Goal: Contribute content: Add original content to the website for others to see

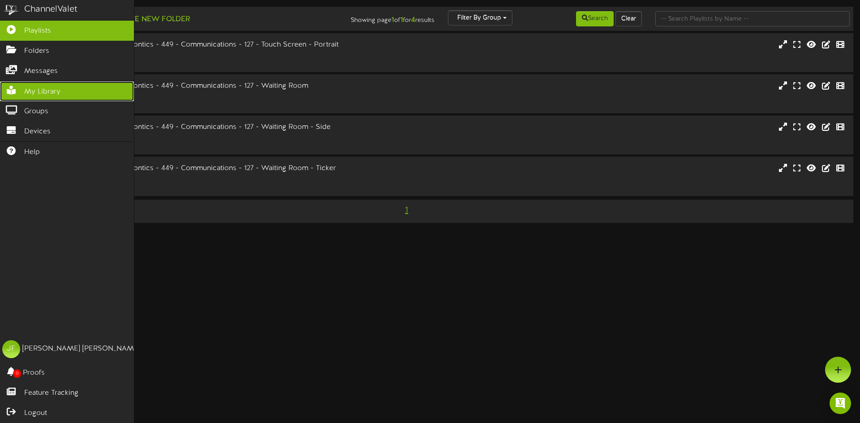
click at [15, 93] on icon at bounding box center [11, 89] width 22 height 7
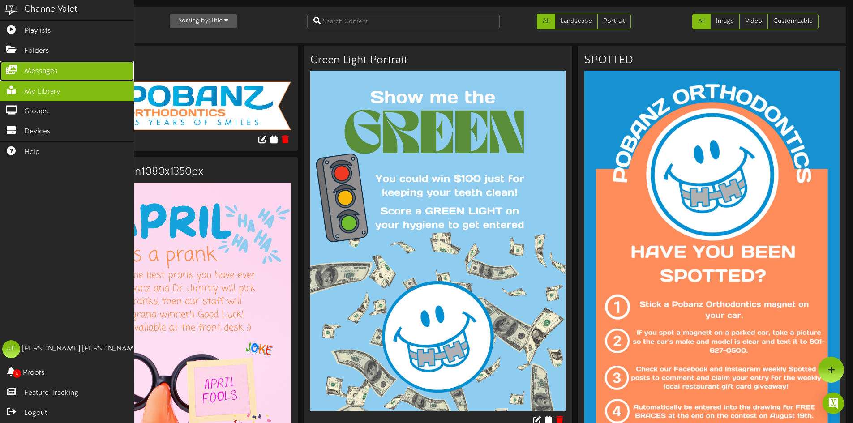
click at [31, 72] on span "Messages" at bounding box center [41, 71] width 34 height 10
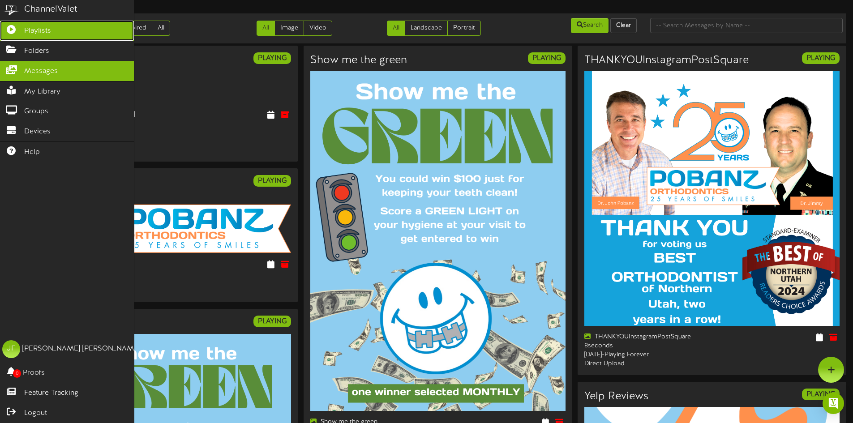
click at [43, 33] on span "Playlists" at bounding box center [37, 31] width 27 height 10
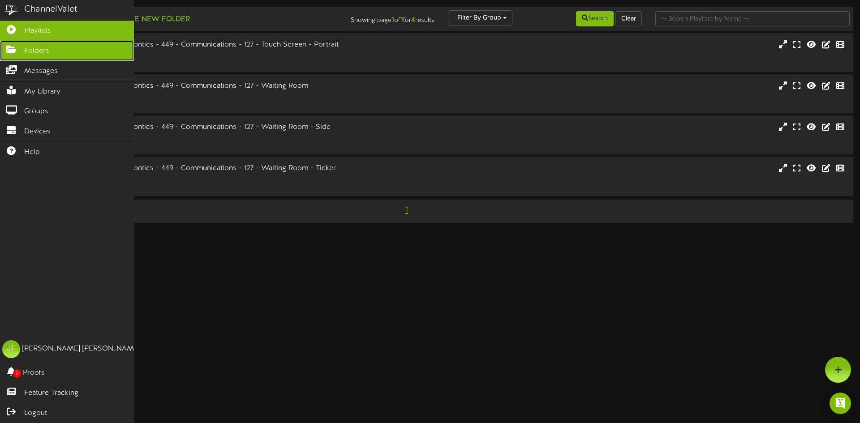
click at [8, 52] on icon at bounding box center [11, 48] width 22 height 7
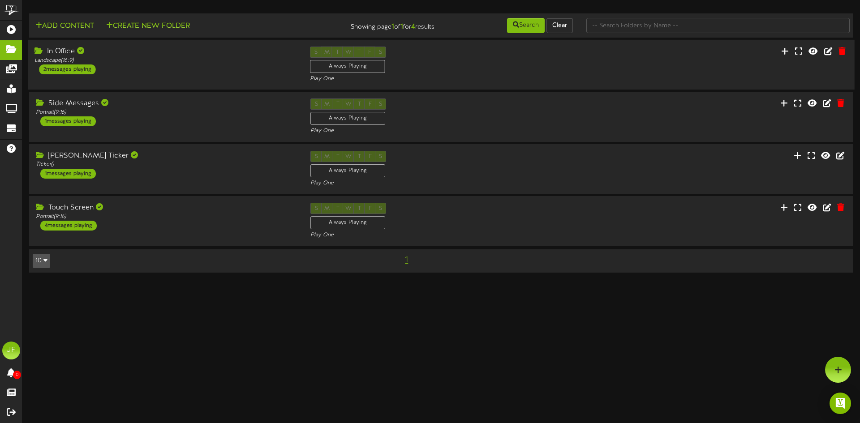
click at [68, 70] on div "2 messages playing" at bounding box center [67, 70] width 56 height 10
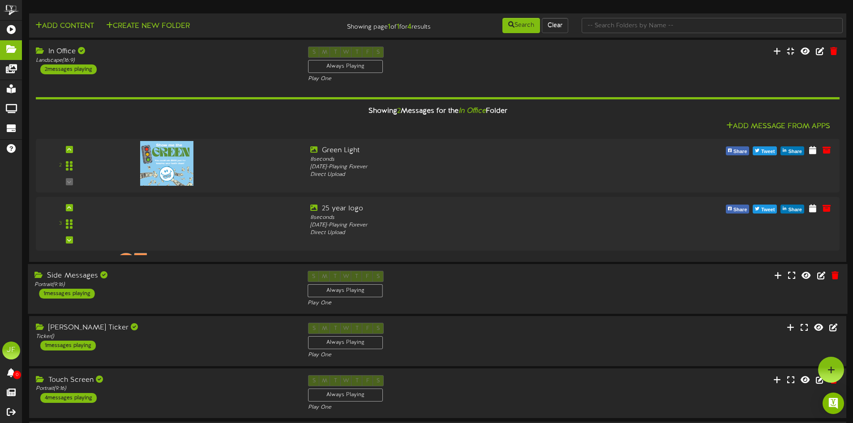
click at [79, 293] on div "1 messages playing" at bounding box center [67, 294] width 56 height 10
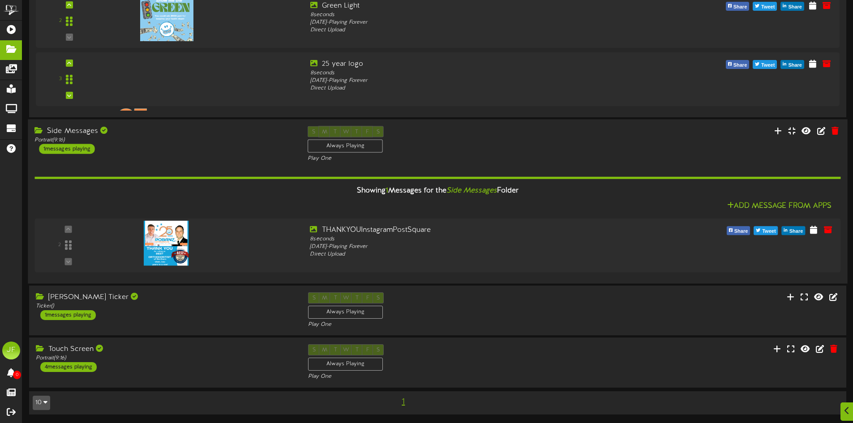
scroll to position [145, 0]
click at [83, 313] on div "1 messages playing" at bounding box center [67, 315] width 56 height 10
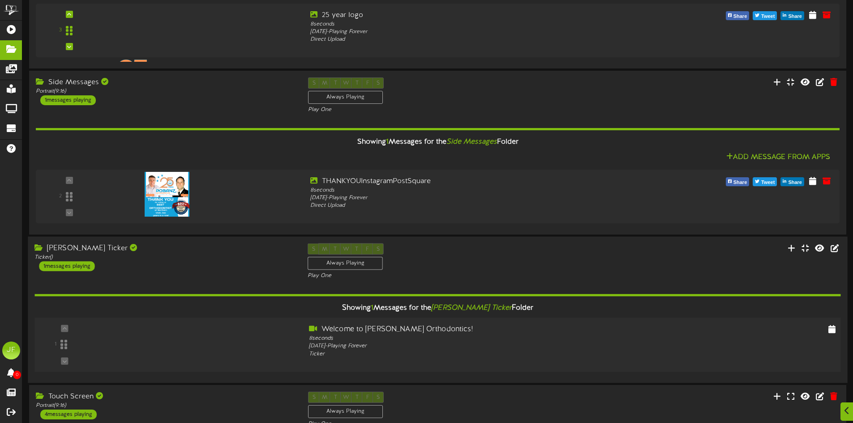
scroll to position [241, 0]
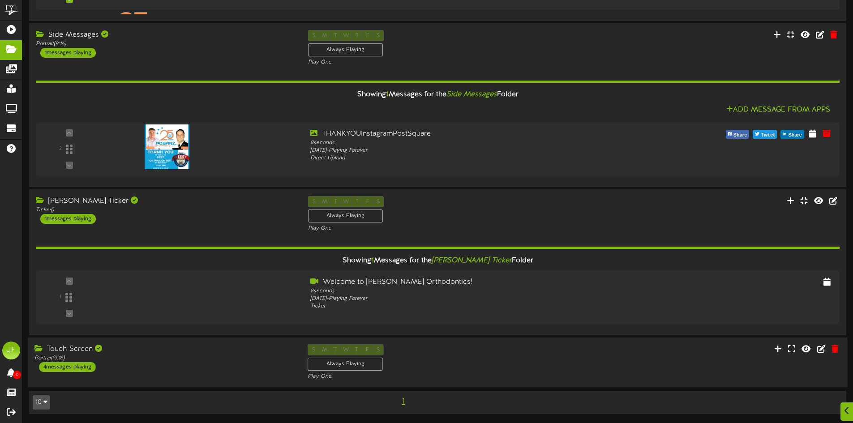
click at [93, 369] on div "4 messages playing" at bounding box center [67, 367] width 56 height 10
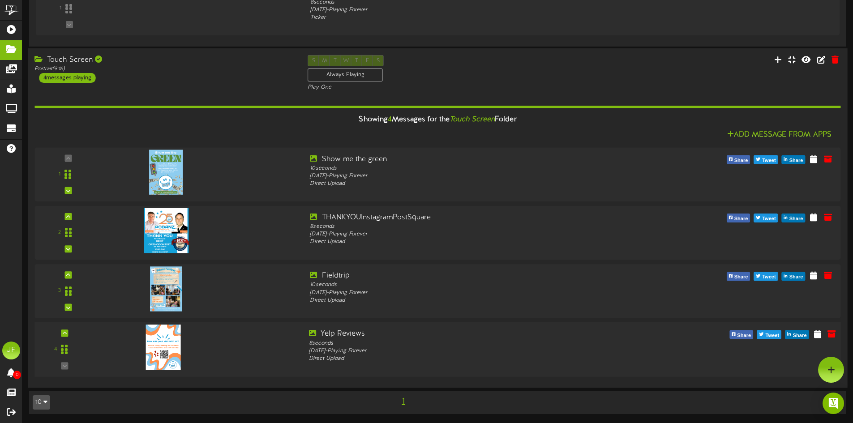
scroll to position [306, 0]
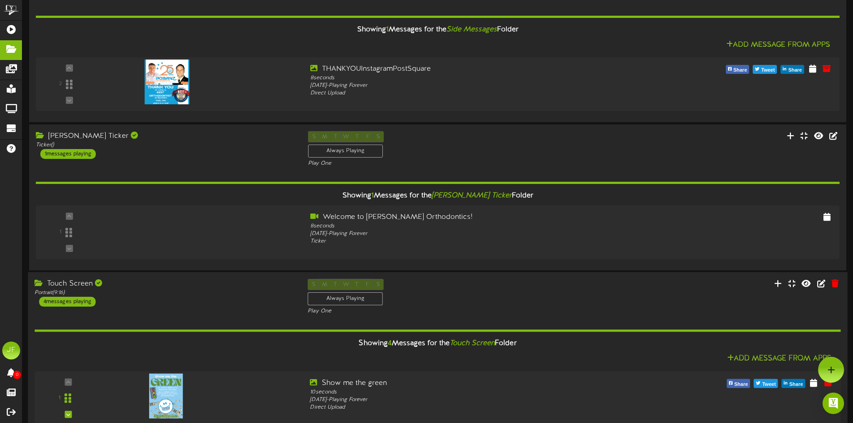
click at [78, 300] on div "4 messages playing" at bounding box center [67, 302] width 56 height 10
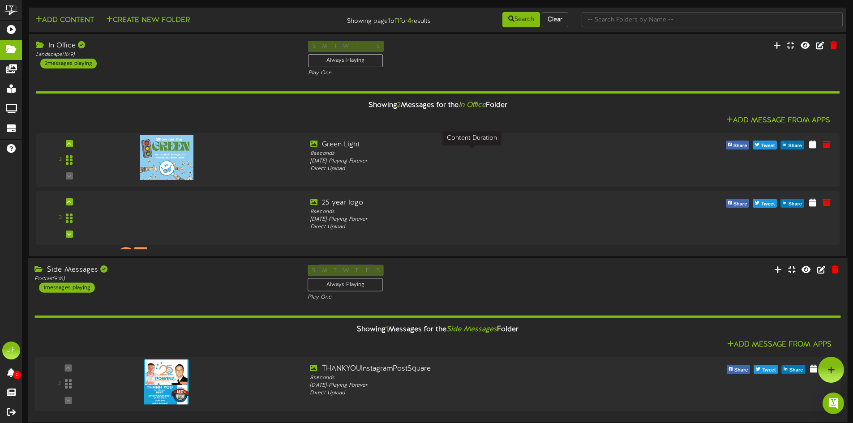
scroll to position [0, 0]
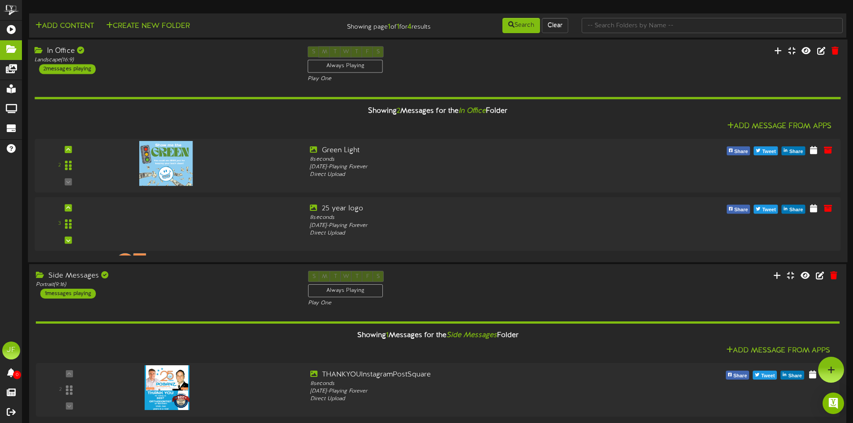
click at [71, 70] on div "2 messages playing" at bounding box center [67, 69] width 56 height 10
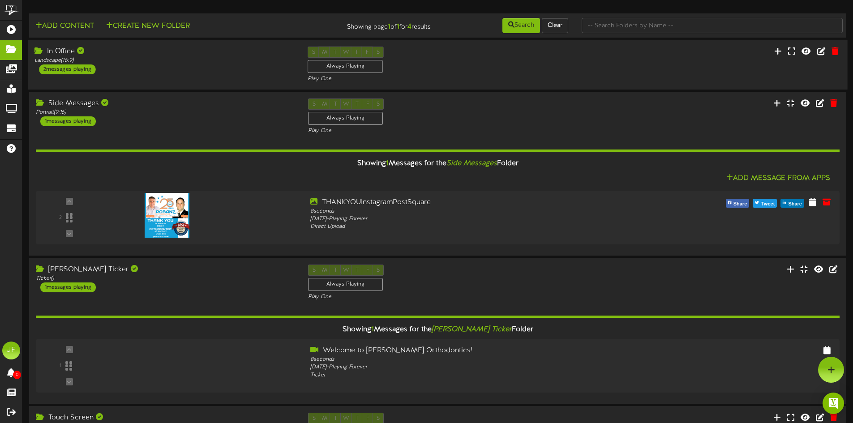
click at [71, 70] on div "2 messages playing" at bounding box center [67, 70] width 56 height 10
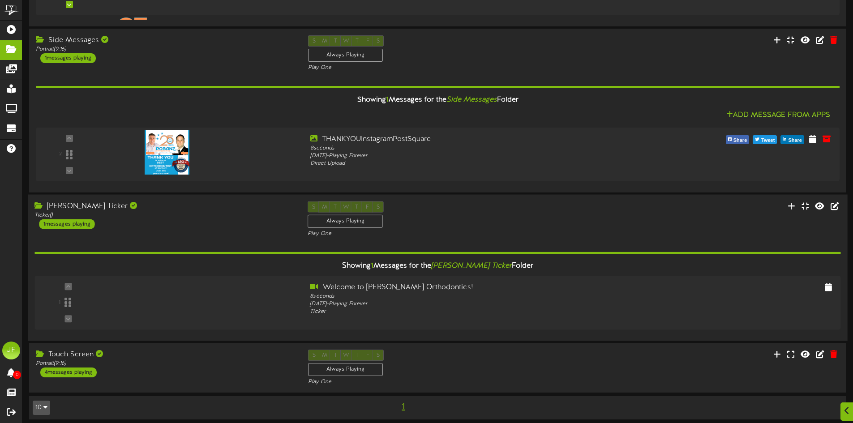
scroll to position [241, 0]
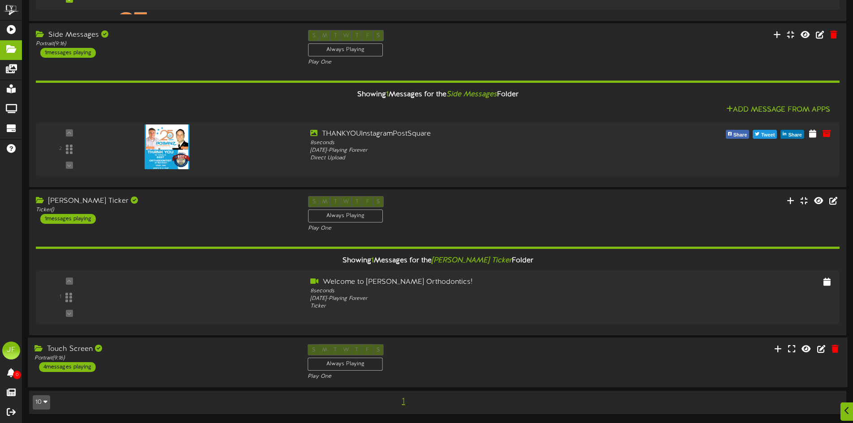
click at [91, 365] on div "4 messages playing" at bounding box center [67, 367] width 56 height 10
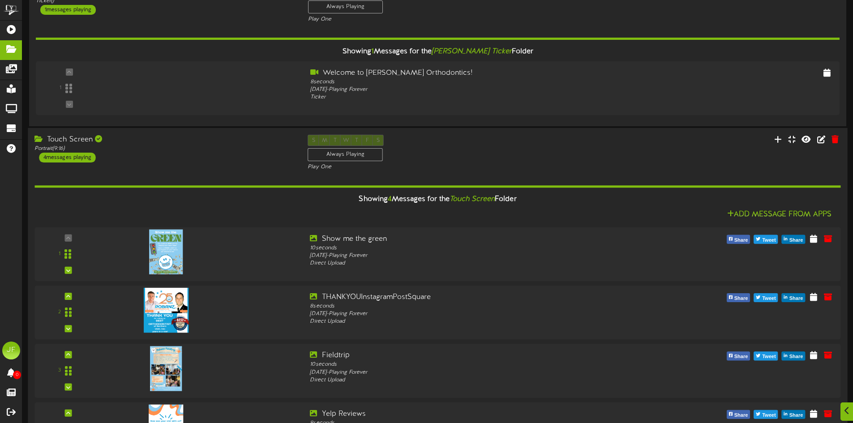
scroll to position [530, 0]
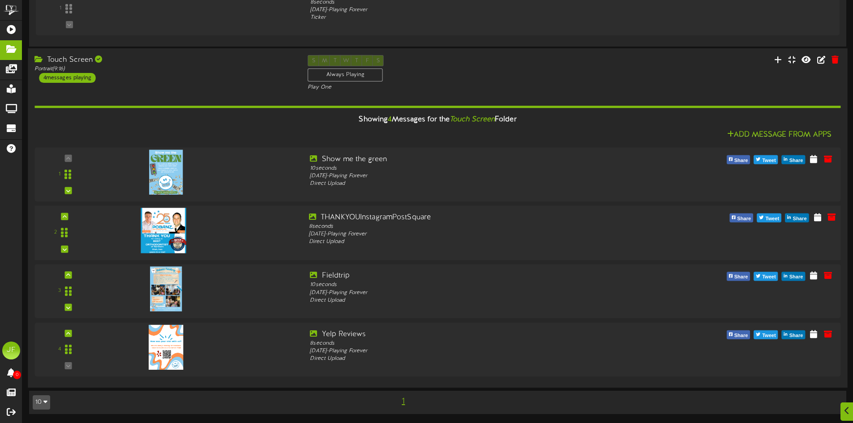
click at [175, 219] on img at bounding box center [163, 230] width 45 height 45
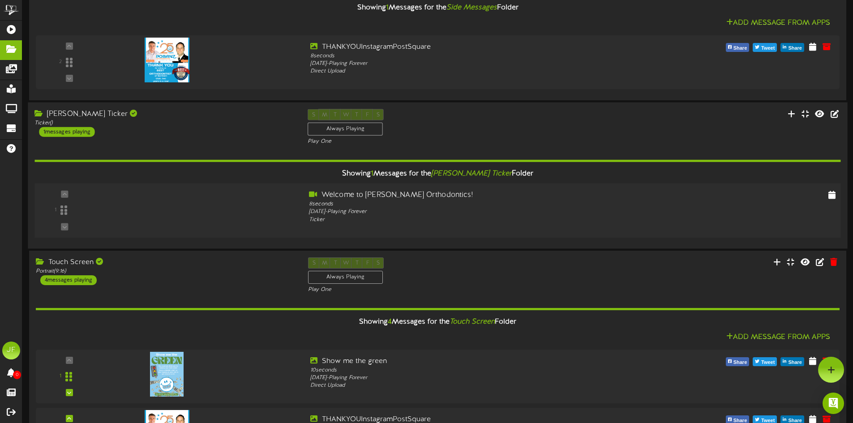
scroll to position [306, 0]
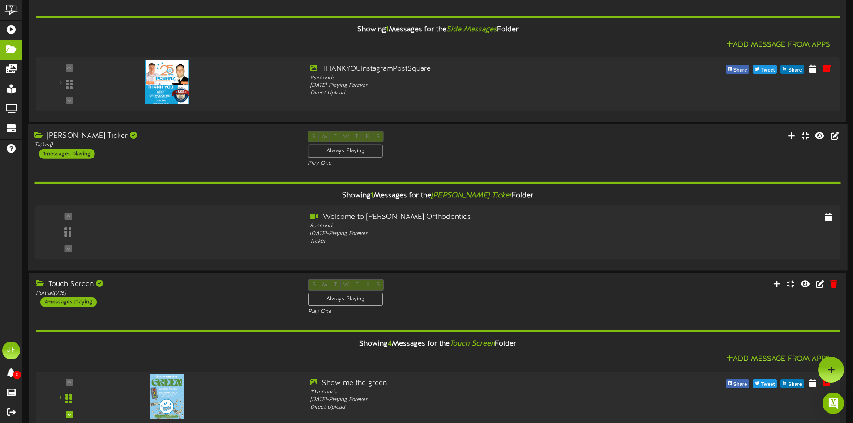
click at [77, 155] on div "1 messages playing" at bounding box center [67, 154] width 56 height 10
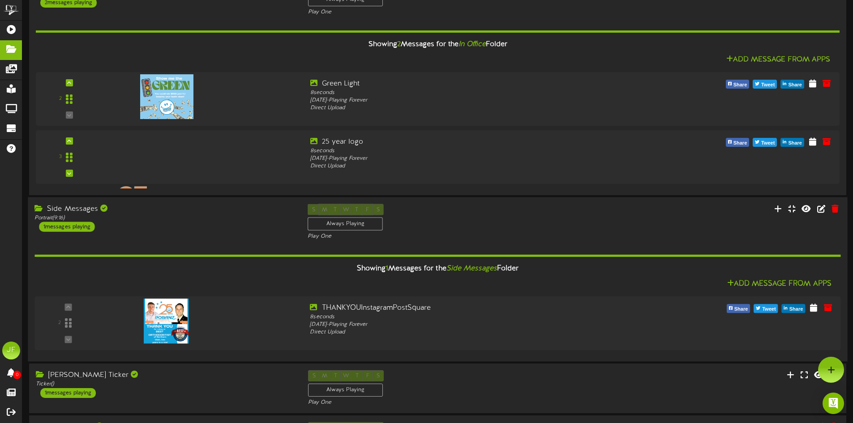
scroll to position [45, 0]
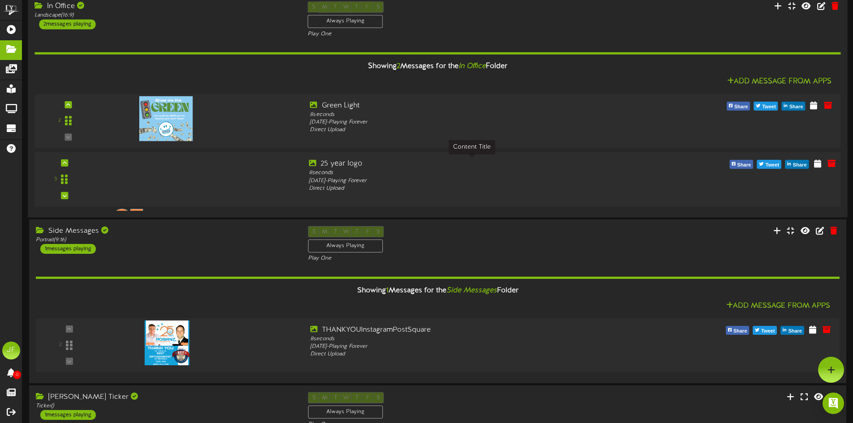
click at [327, 162] on div "25 year logo" at bounding box center [472, 164] width 326 height 10
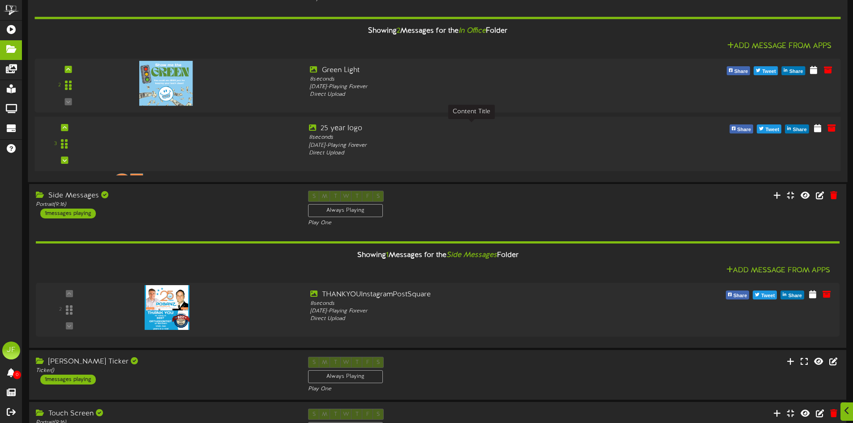
scroll to position [90, 0]
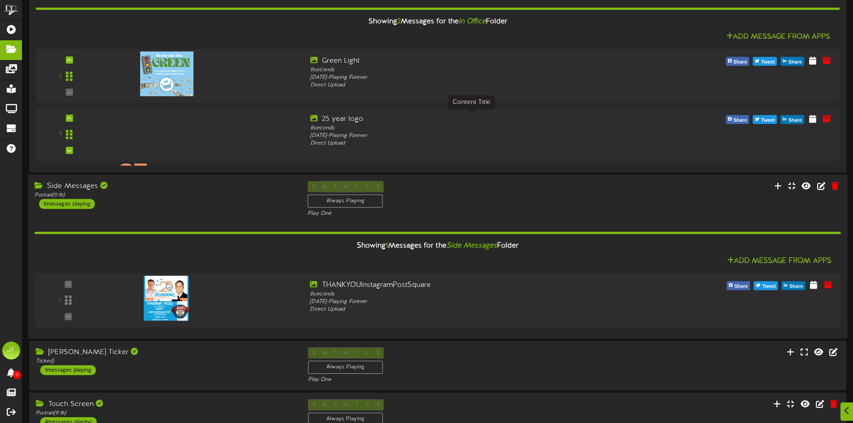
click at [79, 206] on div "1 messages playing" at bounding box center [67, 204] width 56 height 10
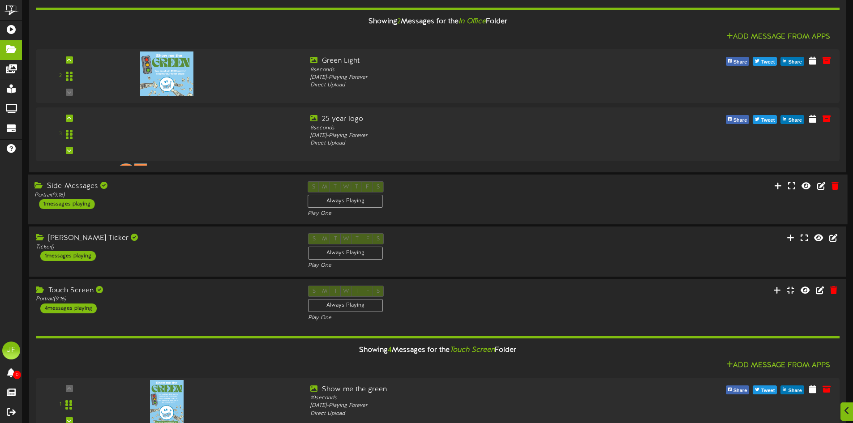
click at [79, 206] on div "1 messages playing" at bounding box center [67, 204] width 56 height 10
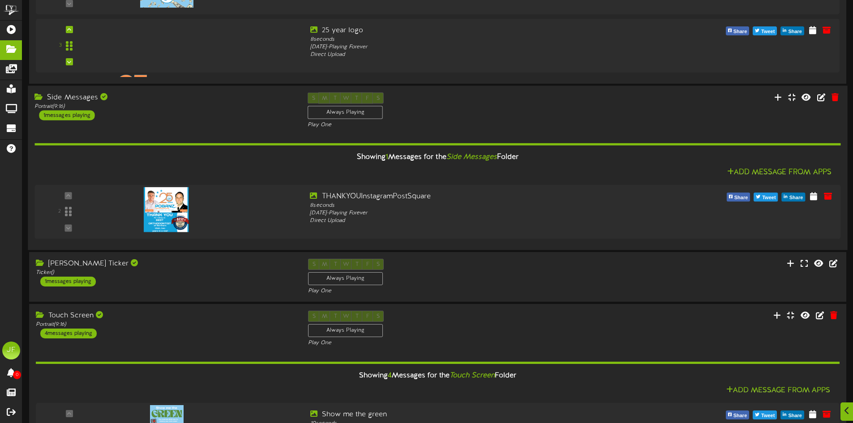
scroll to position [179, 0]
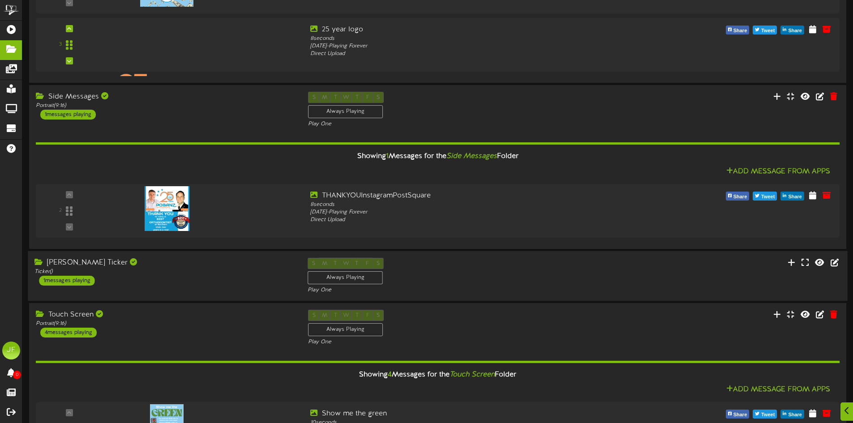
click at [86, 280] on div "1 messages playing" at bounding box center [67, 281] width 56 height 10
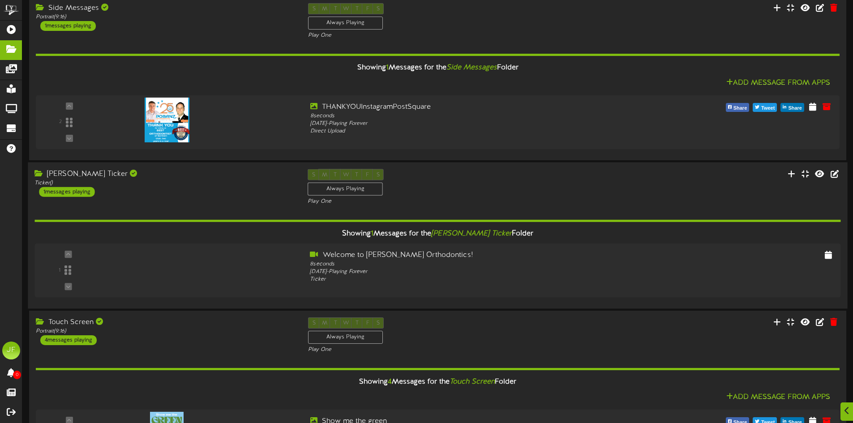
scroll to position [269, 0]
click at [358, 256] on div "Welcome to [PERSON_NAME] Orthodontics!" at bounding box center [472, 255] width 326 height 10
click at [342, 260] on div "8 seconds" at bounding box center [472, 264] width 326 height 8
click at [76, 336] on div "4 messages playing" at bounding box center [67, 339] width 56 height 10
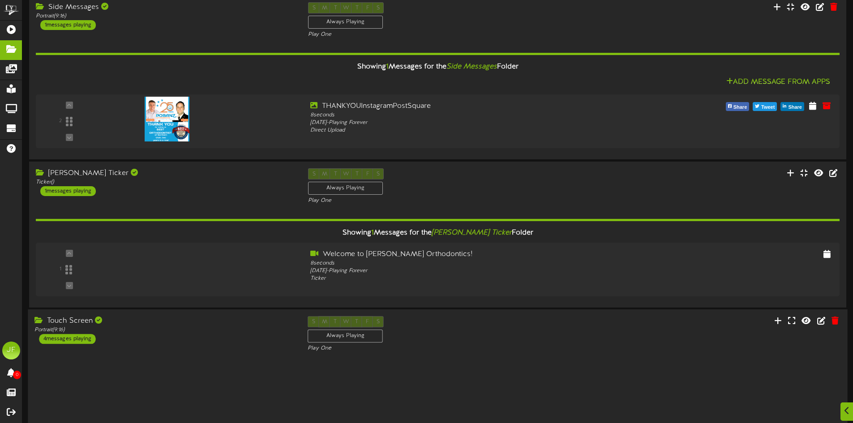
scroll to position [241, 0]
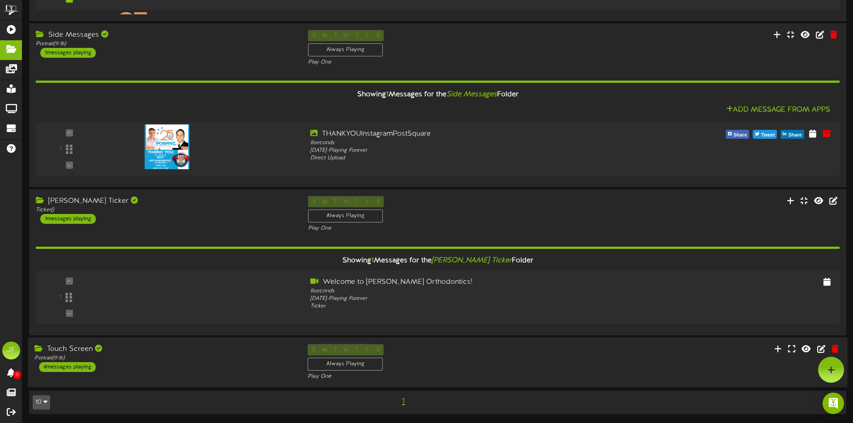
click at [87, 366] on div "4 messages playing" at bounding box center [67, 367] width 56 height 10
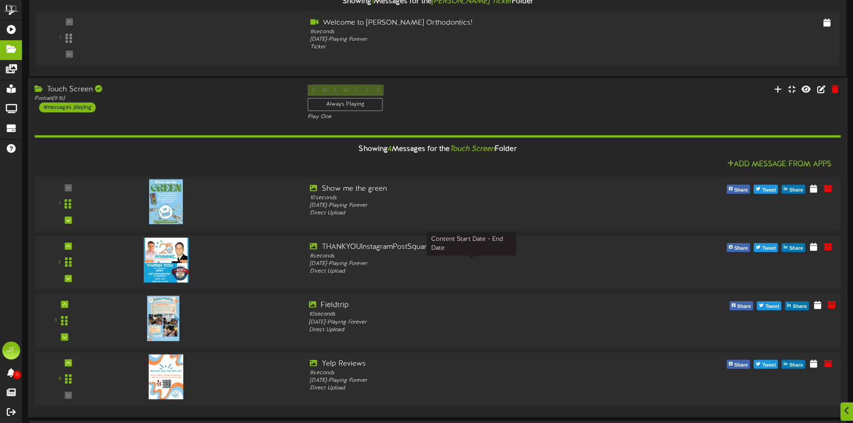
scroll to position [530, 0]
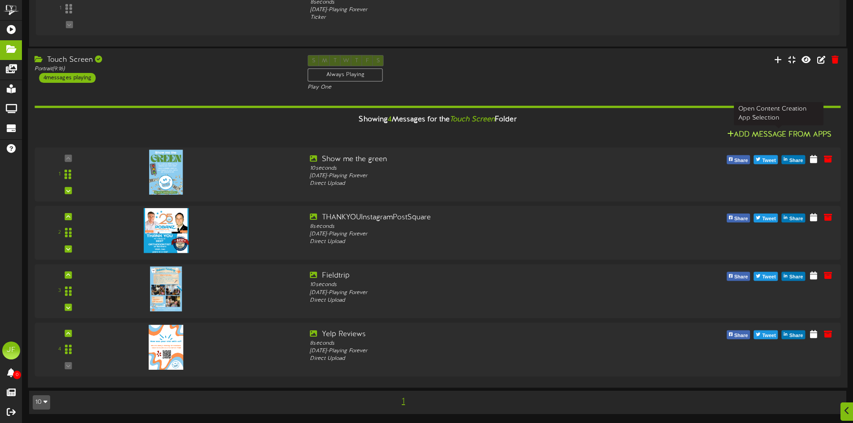
click at [770, 135] on button "Add Message From Apps" at bounding box center [780, 135] width 110 height 11
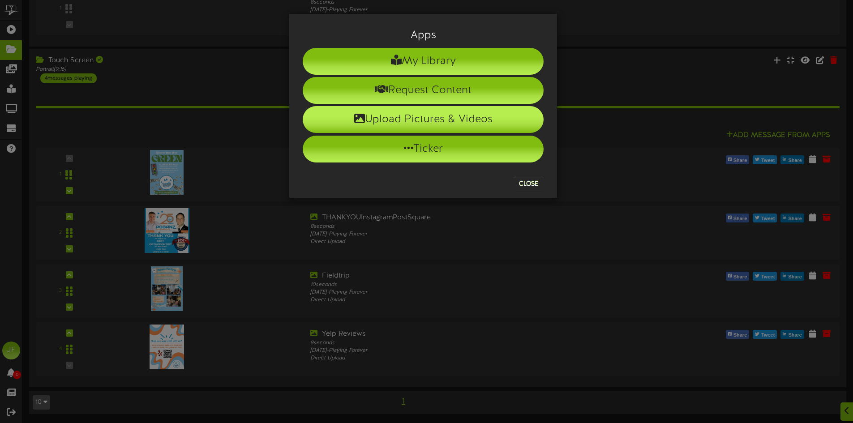
click at [457, 124] on li "Upload Pictures & Videos" at bounding box center [423, 119] width 241 height 27
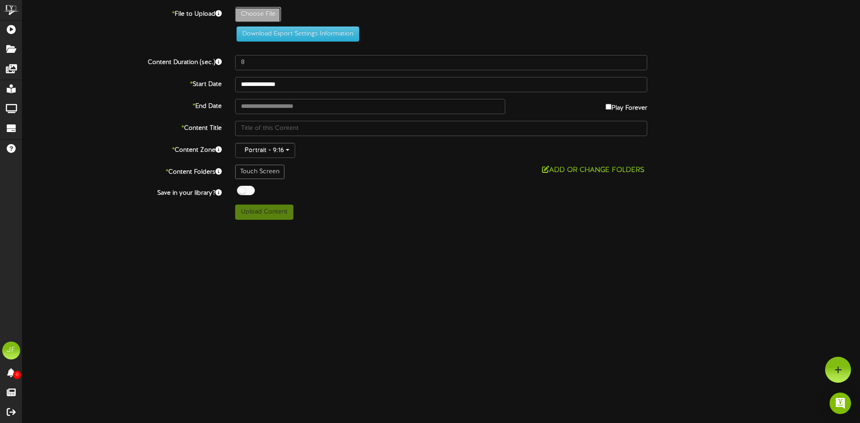
type input "**********"
type input "Poster-MatchtheEmployeetoTheirPet"
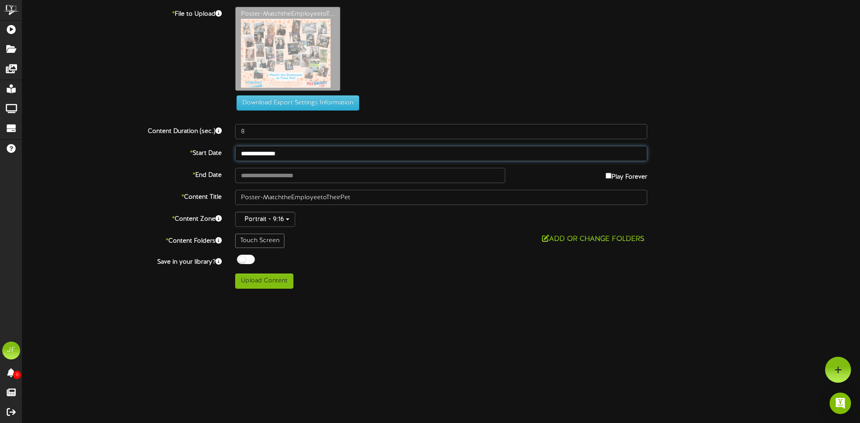
click at [292, 153] on input "**********" at bounding box center [441, 153] width 412 height 15
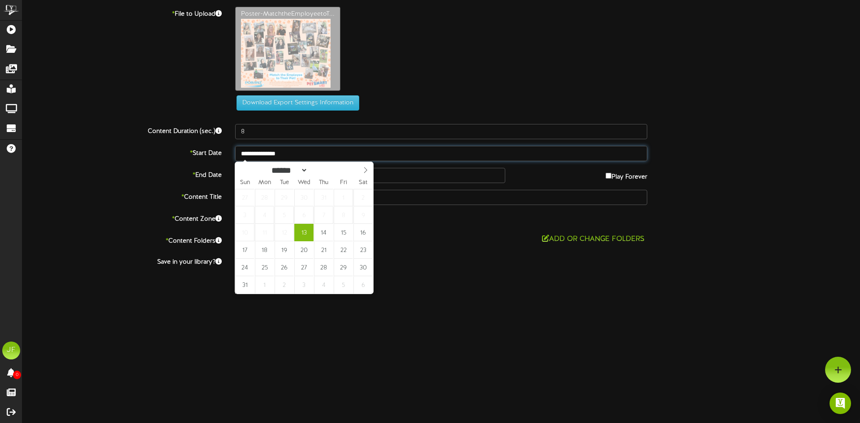
click at [292, 153] on input "**********" at bounding box center [441, 153] width 412 height 15
click at [523, 232] on div "**********" at bounding box center [441, 148] width 838 height 282
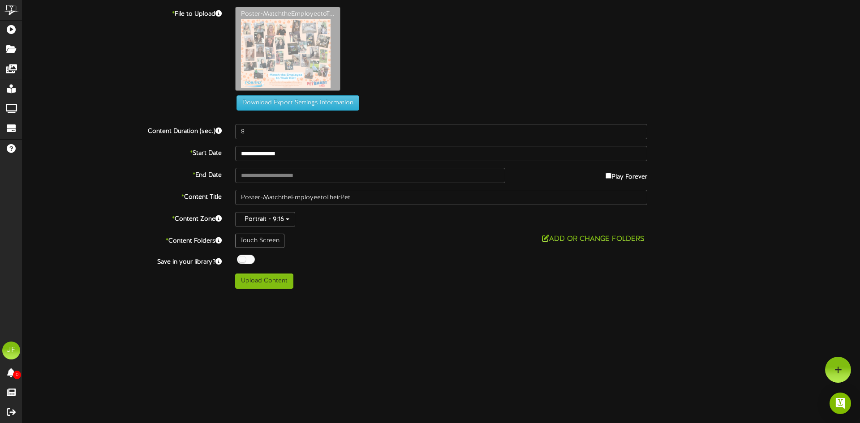
click at [772, 164] on div "**********" at bounding box center [441, 148] width 838 height 282
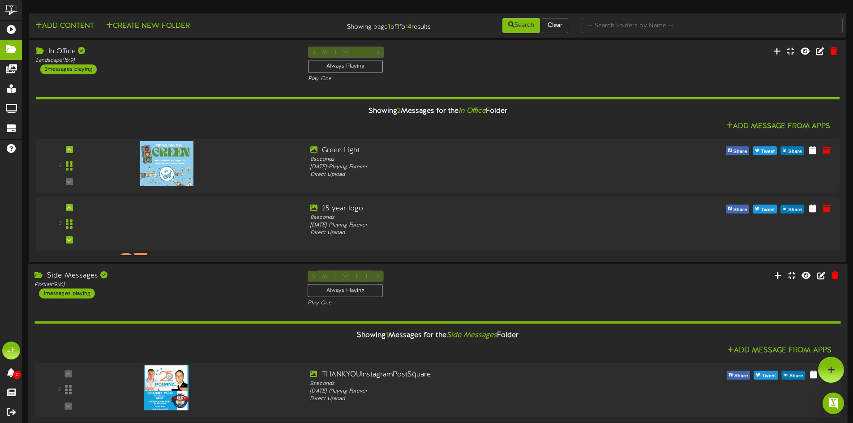
click at [72, 293] on div "1 messages playing" at bounding box center [67, 294] width 56 height 10
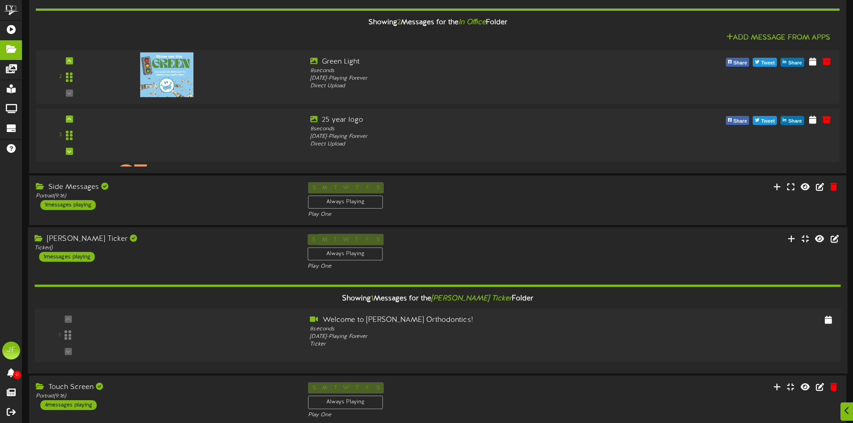
scroll to position [90, 0]
click at [74, 207] on div "1 messages playing" at bounding box center [67, 204] width 56 height 10
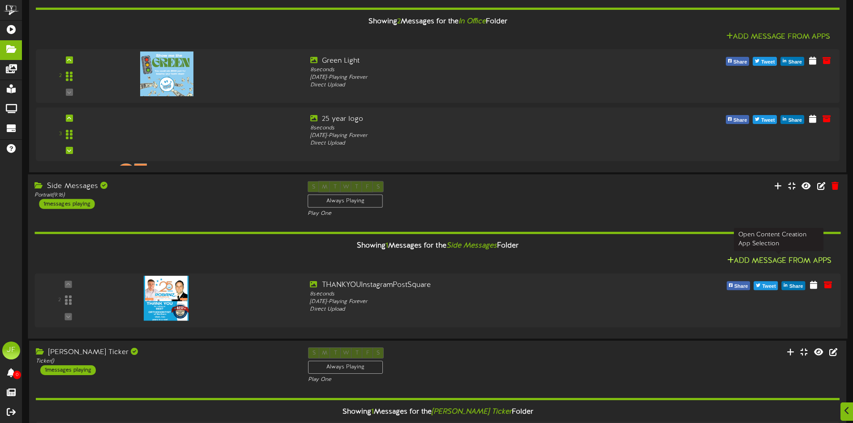
click at [730, 260] on icon at bounding box center [731, 260] width 7 height 7
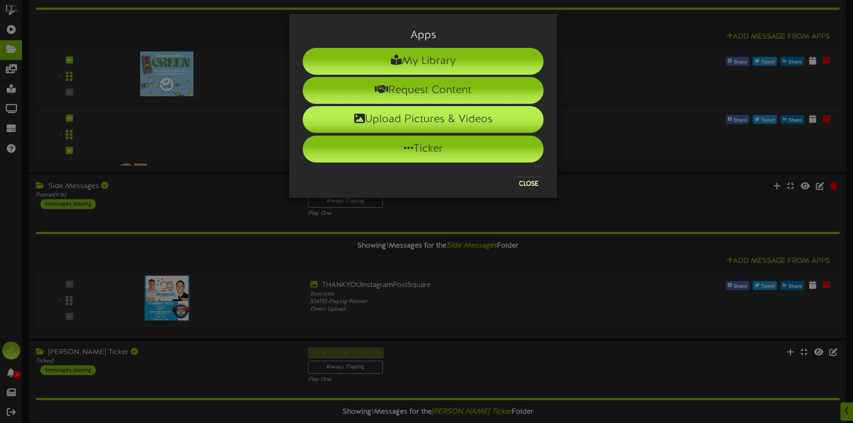
click at [470, 124] on li "Upload Pictures & Videos" at bounding box center [423, 119] width 241 height 27
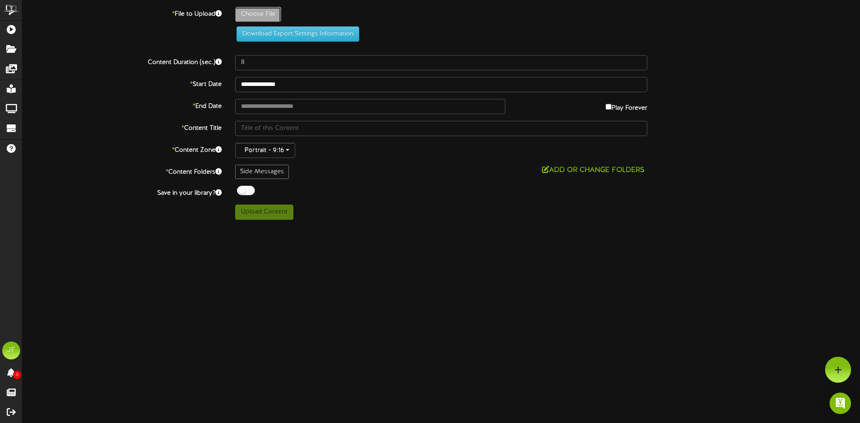
type input "**********"
type input "Poster-MatchtheEmployeetoTheirPet"
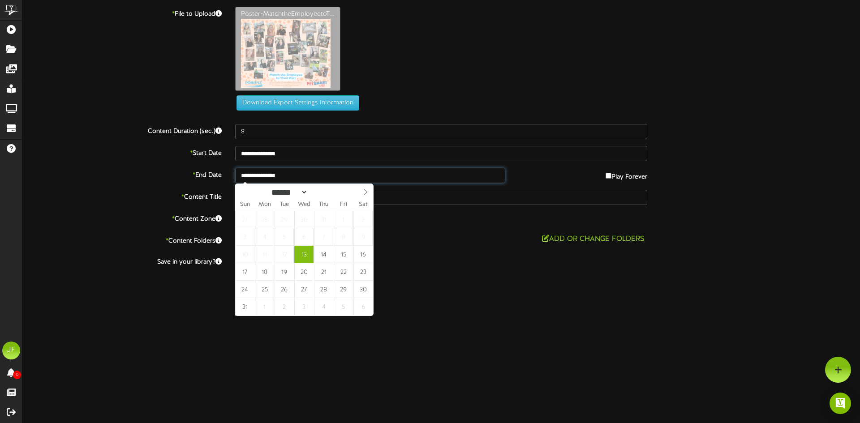
click at [271, 177] on input "**********" at bounding box center [370, 175] width 270 height 15
type input "**********"
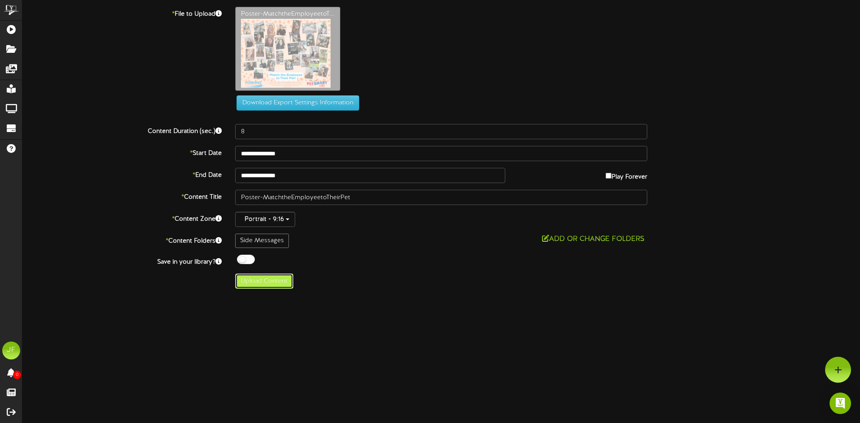
click at [274, 279] on button "Upload Content" at bounding box center [264, 281] width 58 height 15
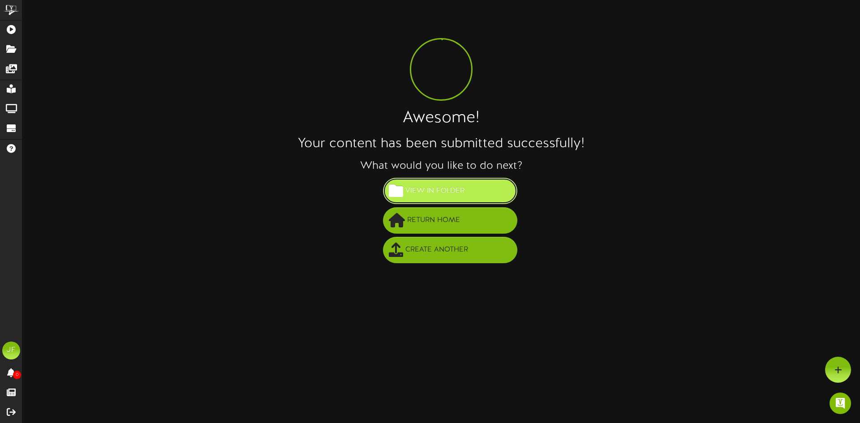
click at [441, 192] on span "View in Folder" at bounding box center [435, 191] width 64 height 15
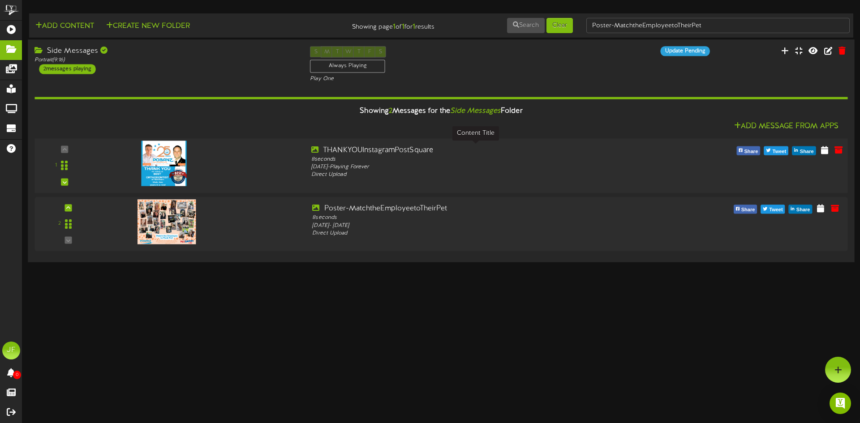
click at [324, 151] on div "THANKYOUInstagramPostSquare" at bounding box center [475, 150] width 329 height 10
click at [342, 150] on div "THANKYOUInstagramPostSquare" at bounding box center [475, 150] width 329 height 10
click at [334, 148] on div "THANKYOUInstagramPostSquare" at bounding box center [475, 150] width 329 height 10
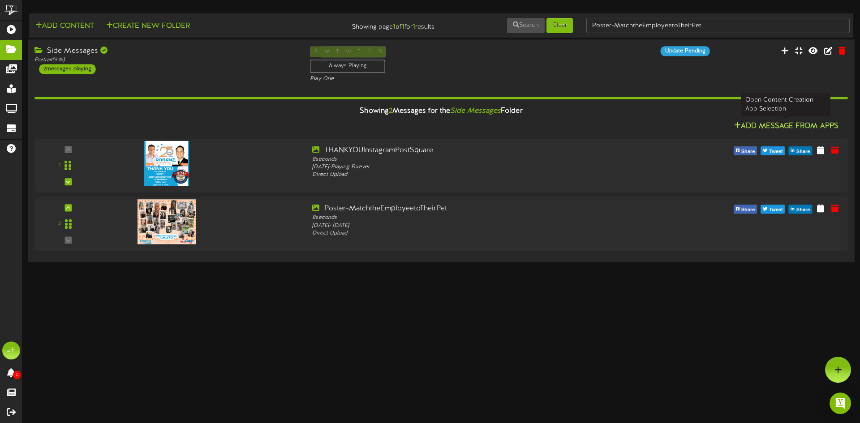
click at [738, 126] on icon at bounding box center [737, 125] width 7 height 7
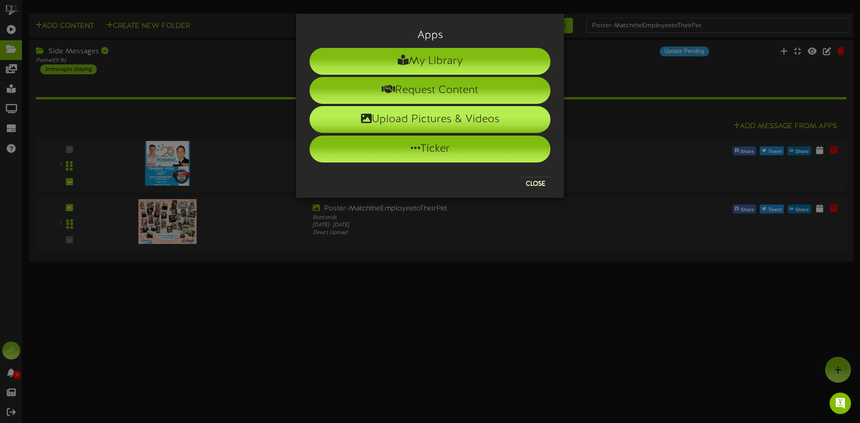
click at [452, 116] on li "Upload Pictures & Videos" at bounding box center [430, 119] width 241 height 27
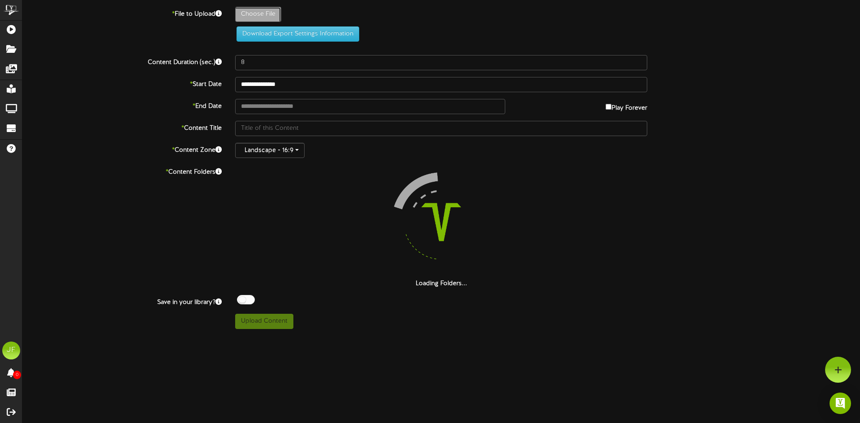
type input "**********"
type input "THANKYOUInstagramPostSquare1"
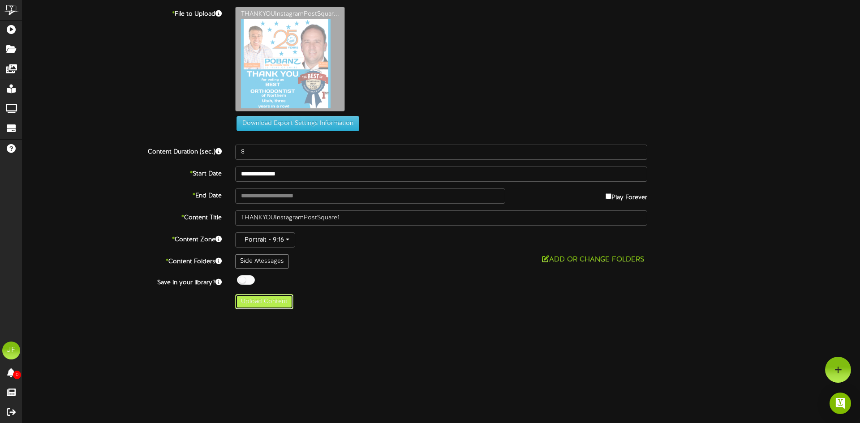
click at [280, 305] on button "Upload Content" at bounding box center [264, 301] width 58 height 15
type input "**********"
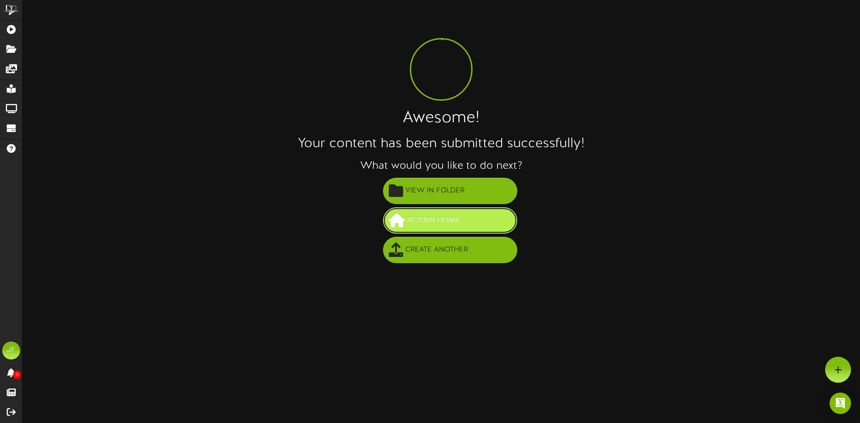
click at [444, 224] on span "Return Home" at bounding box center [433, 220] width 57 height 15
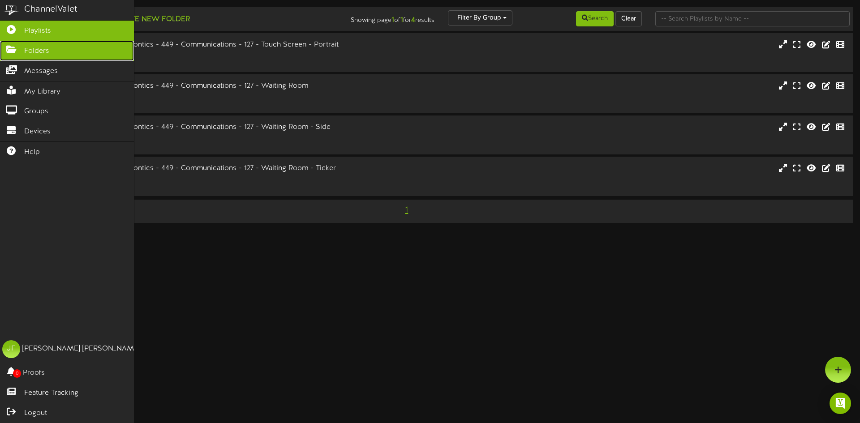
click at [9, 52] on icon at bounding box center [11, 48] width 22 height 7
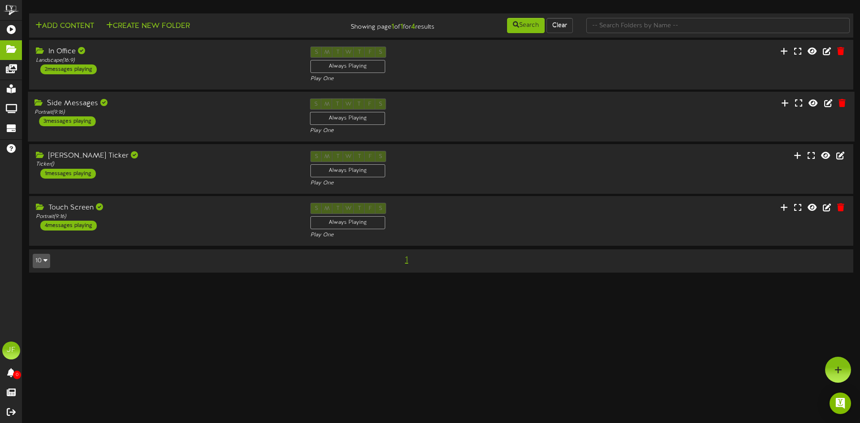
click at [71, 120] on div "3 messages playing" at bounding box center [67, 121] width 56 height 10
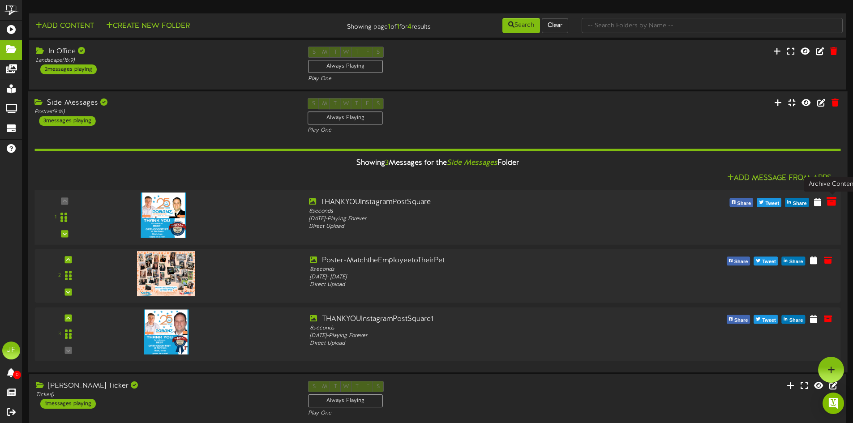
click at [830, 207] on icon at bounding box center [832, 202] width 10 height 10
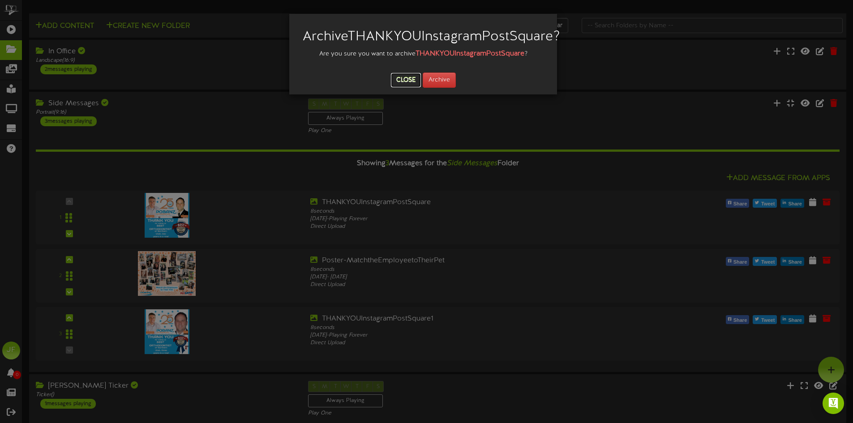
click at [405, 87] on button "Close" at bounding box center [406, 80] width 30 height 14
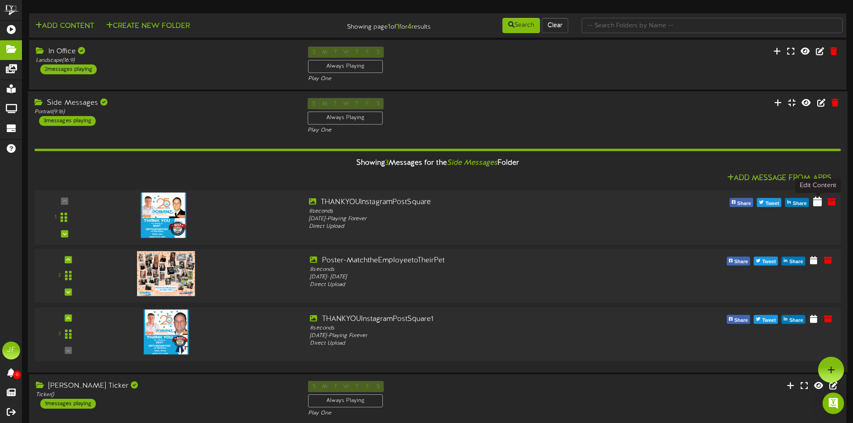
click at [821, 204] on icon at bounding box center [818, 202] width 9 height 10
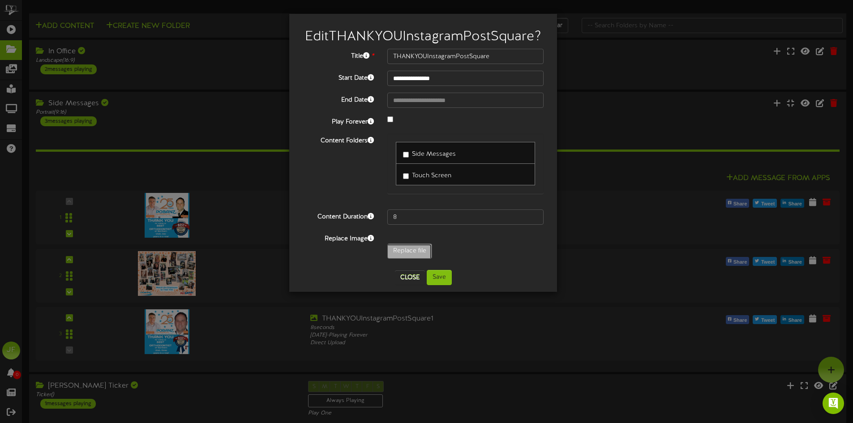
type input "**********"
type input "THANKYOUInstagramPostSquare1"
click at [449, 285] on button "Save" at bounding box center [439, 277] width 25 height 15
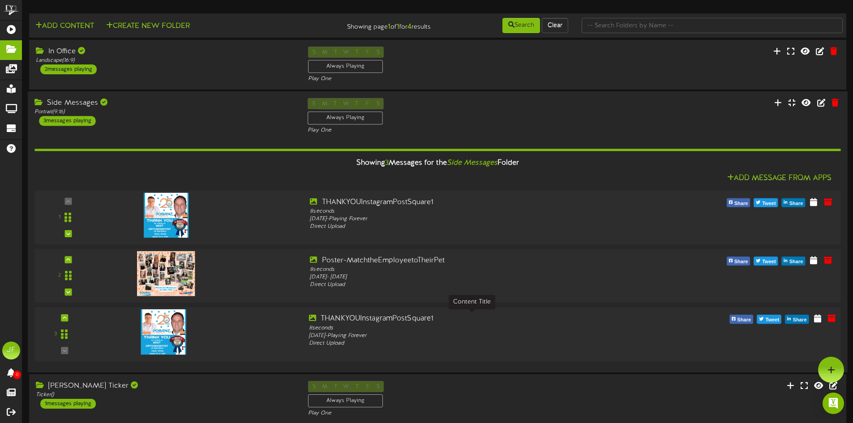
click at [355, 323] on div "THANKYOUInstagramPostSquare1" at bounding box center [472, 319] width 326 height 10
click at [820, 320] on icon at bounding box center [818, 319] width 9 height 10
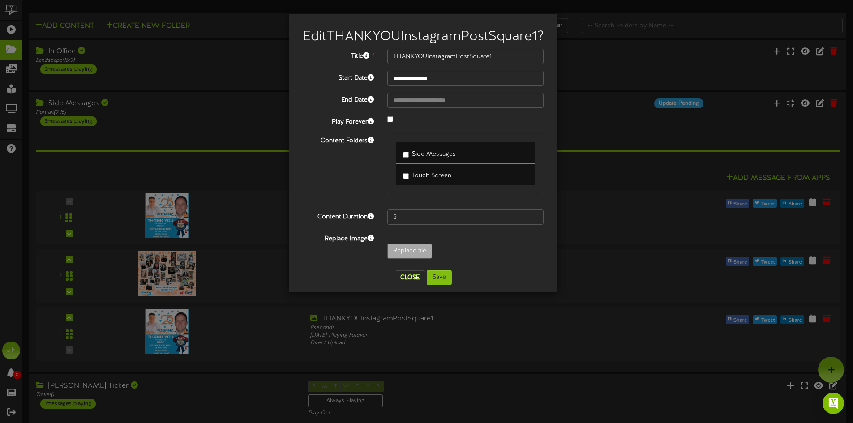
click at [609, 190] on div "**********" at bounding box center [426, 211] width 853 height 423
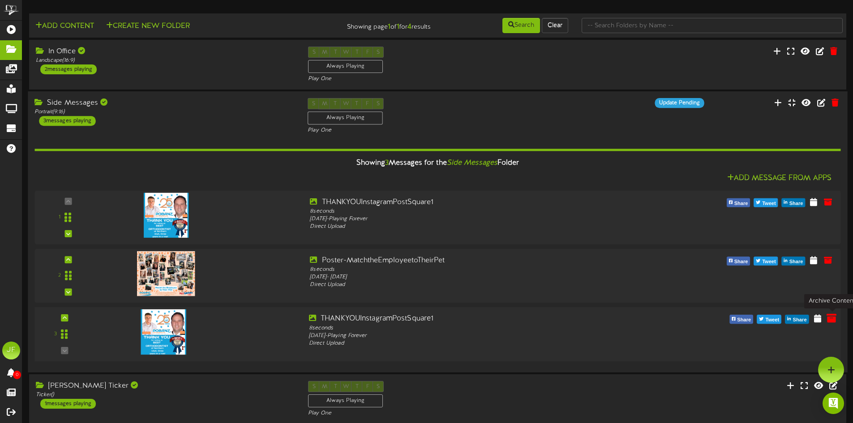
click at [832, 322] on icon at bounding box center [832, 319] width 10 height 10
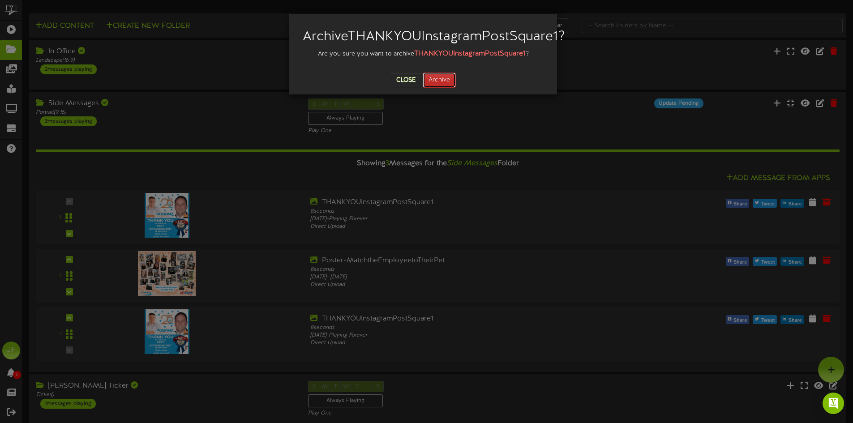
click at [442, 88] on button "Archive" at bounding box center [439, 80] width 33 height 15
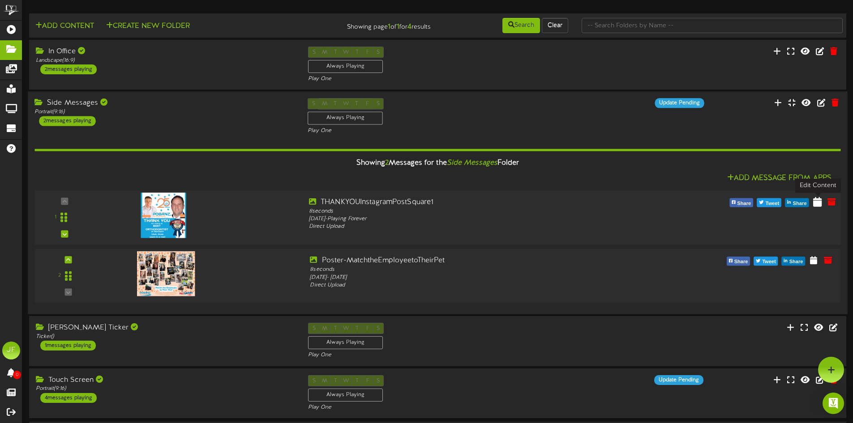
click at [822, 207] on icon at bounding box center [818, 202] width 9 height 10
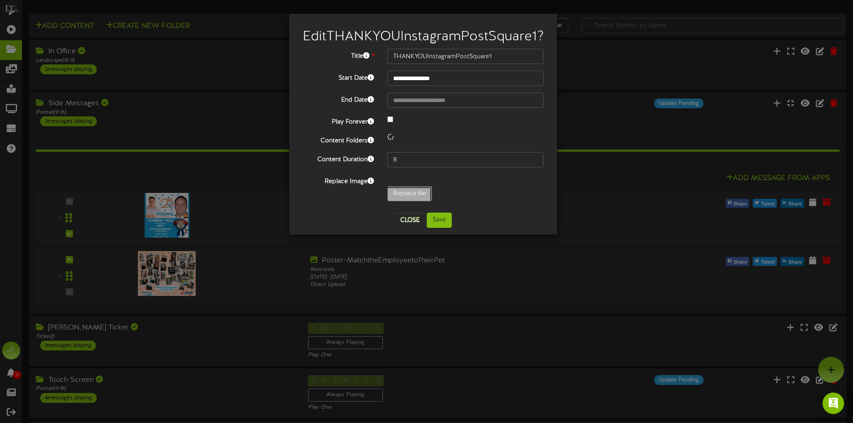
click at [407, 206] on div "**********" at bounding box center [423, 127] width 241 height 157
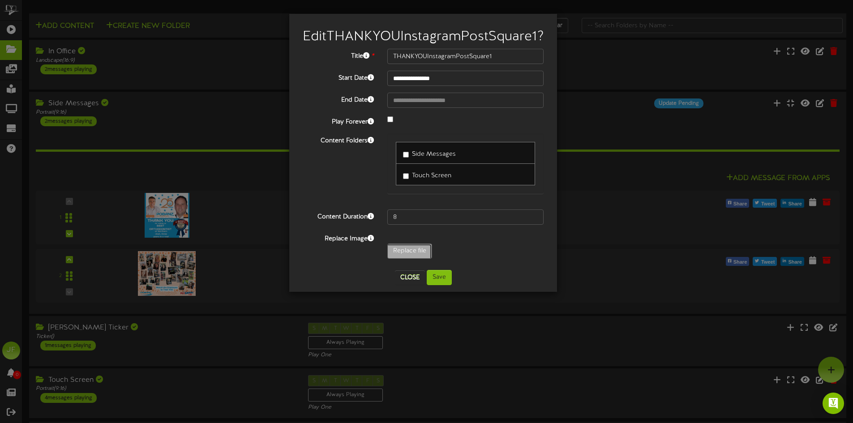
type input "**********"
type input "THANKYOUInstagramPostSquare2"
click at [442, 285] on button "Save" at bounding box center [439, 277] width 25 height 15
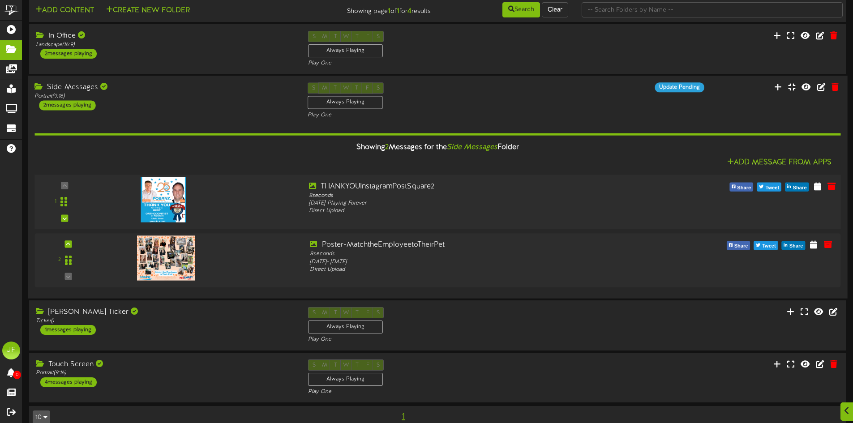
scroll to position [31, 0]
